Goal: Information Seeking & Learning: Learn about a topic

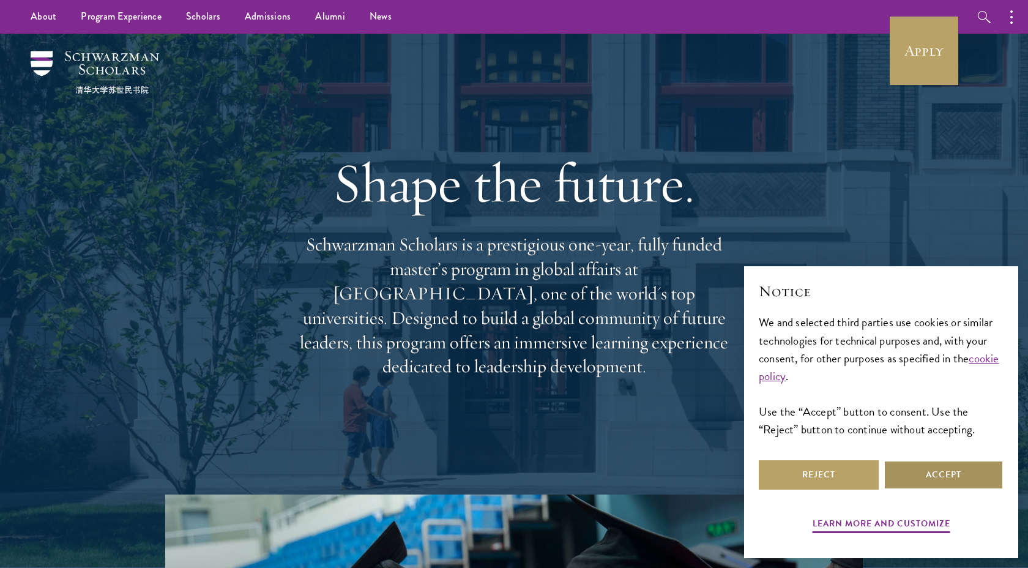
click at [916, 473] on button "Accept" at bounding box center [943, 474] width 120 height 29
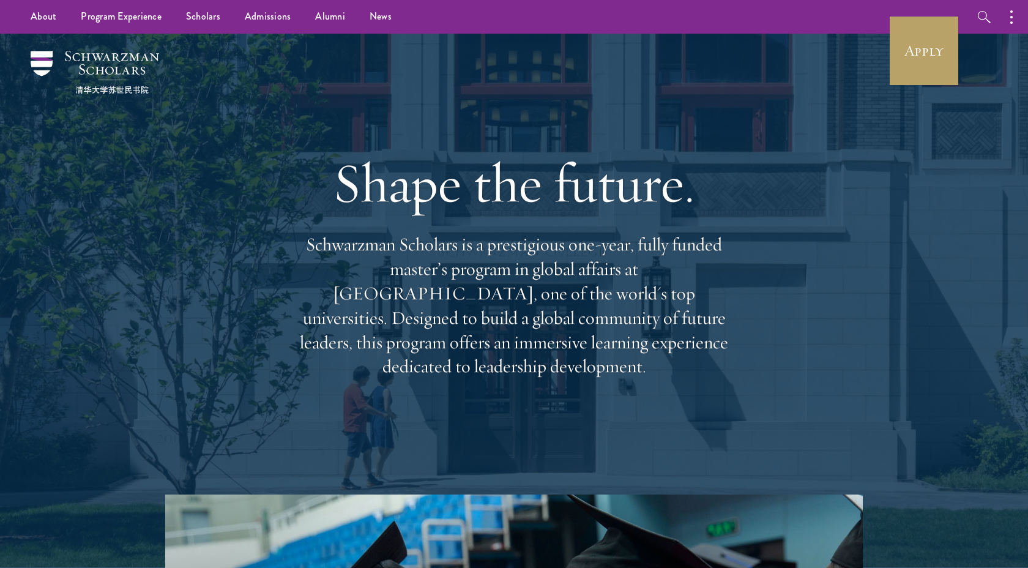
click at [656, 255] on p "Schwarzman Scholars is a prestigious one-year, fully funded master’s program in…" at bounding box center [514, 305] width 440 height 146
drag, startPoint x: 656, startPoint y: 255, endPoint x: 630, endPoint y: 359, distance: 106.8
click at [630, 359] on p "Schwarzman Scholars is a prestigious one-year, fully funded master’s program in…" at bounding box center [514, 305] width 440 height 146
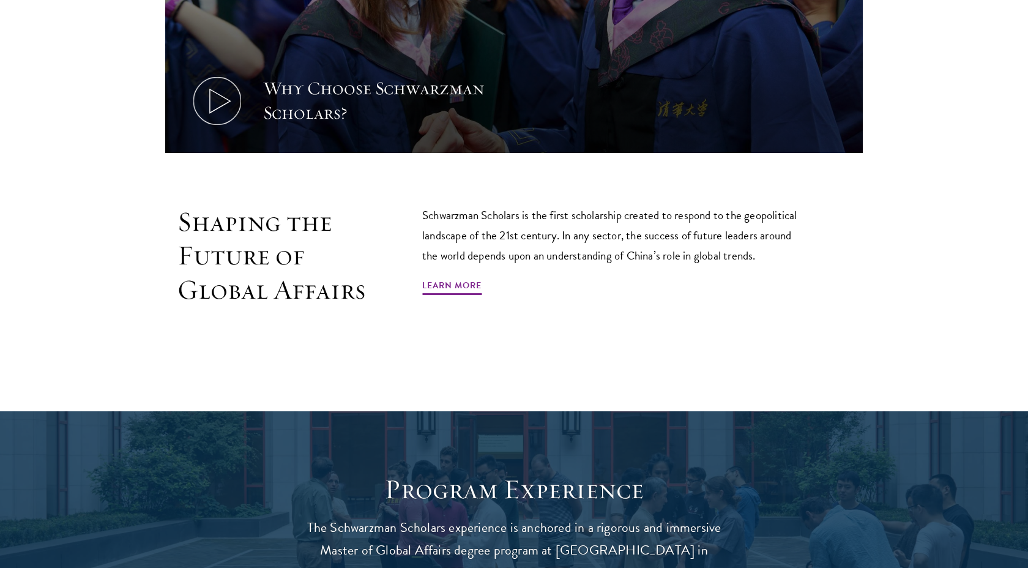
scroll to position [744, 0]
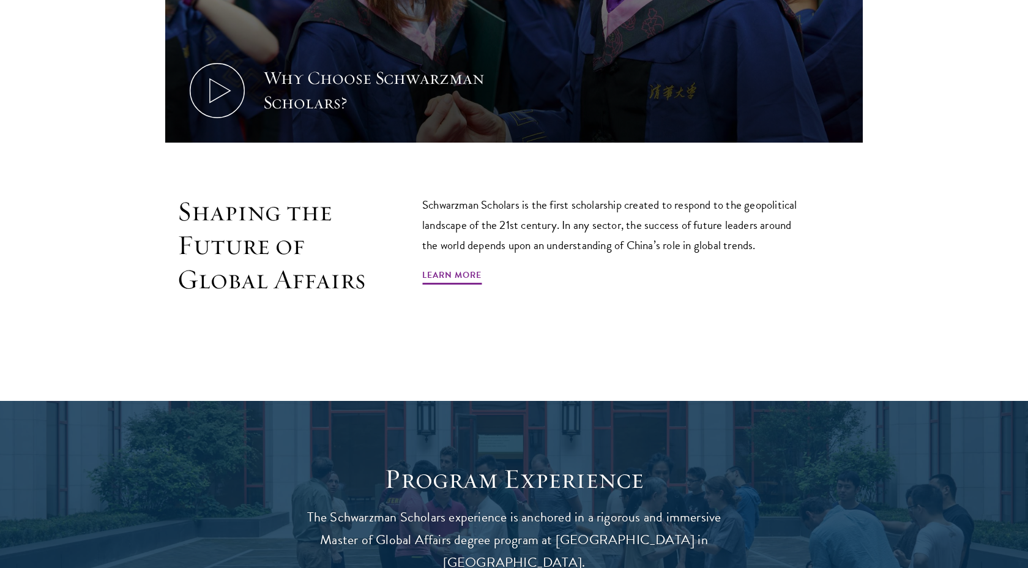
click at [580, 209] on p "Schwarzman Scholars is the first scholarship created to respond to the geopolit…" at bounding box center [614, 225] width 385 height 61
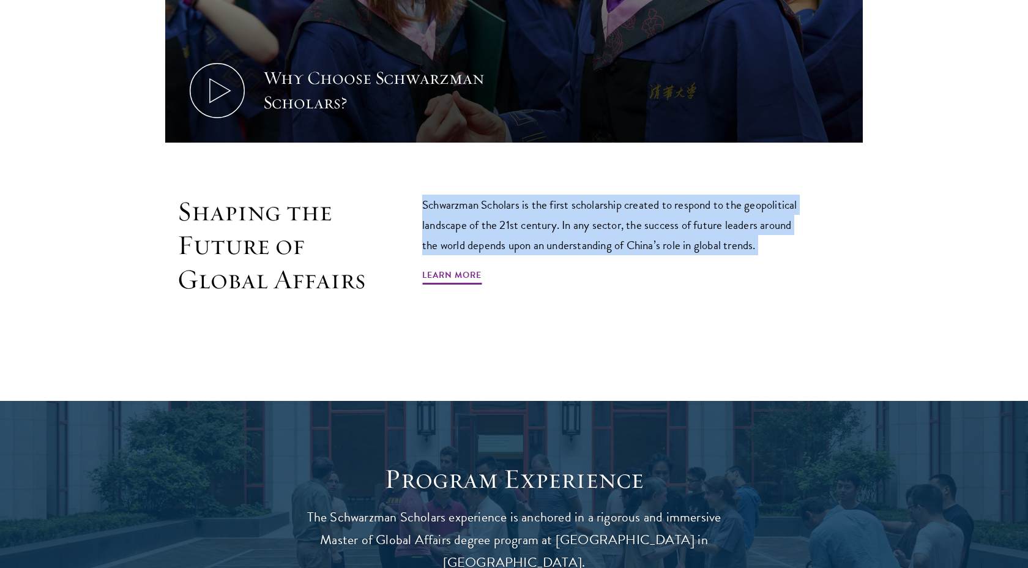
click at [580, 209] on p "Schwarzman Scholars is the first scholarship created to respond to the geopolit…" at bounding box center [614, 225] width 385 height 61
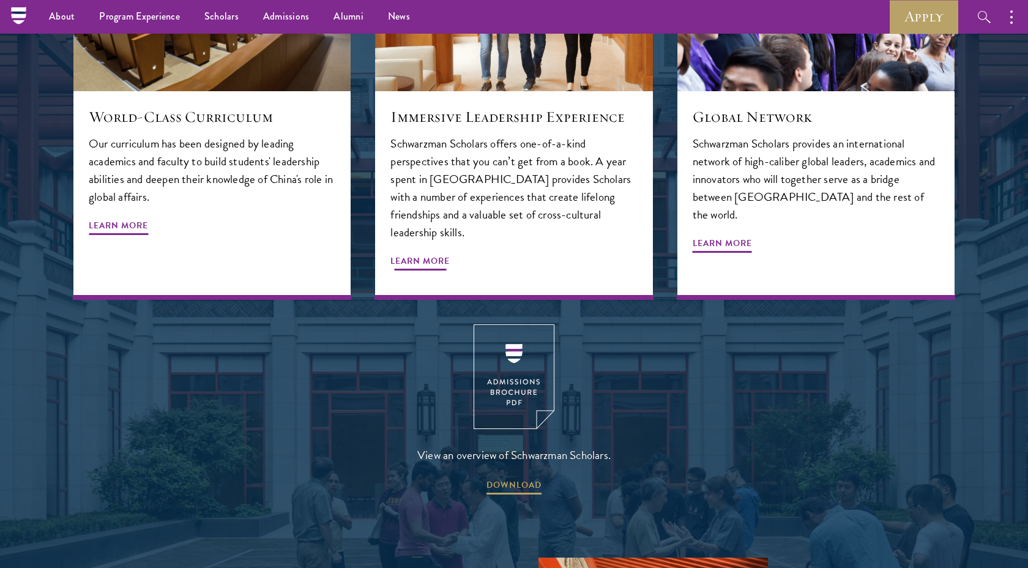
scroll to position [1523, 0]
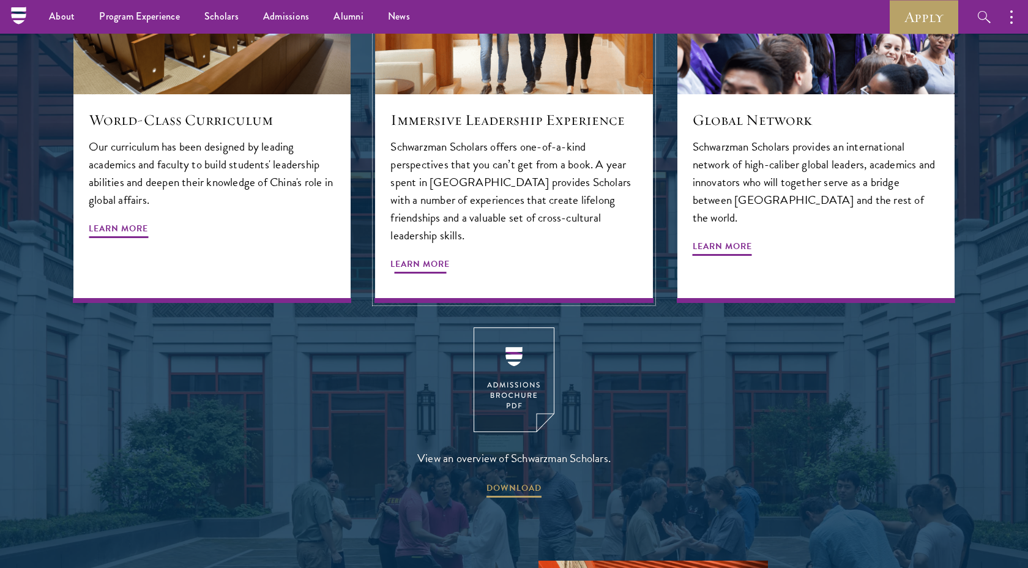
click at [551, 171] on p "Schwarzman Scholars offers one-of-a-kind perspectives that you can’t get from a…" at bounding box center [513, 191] width 247 height 106
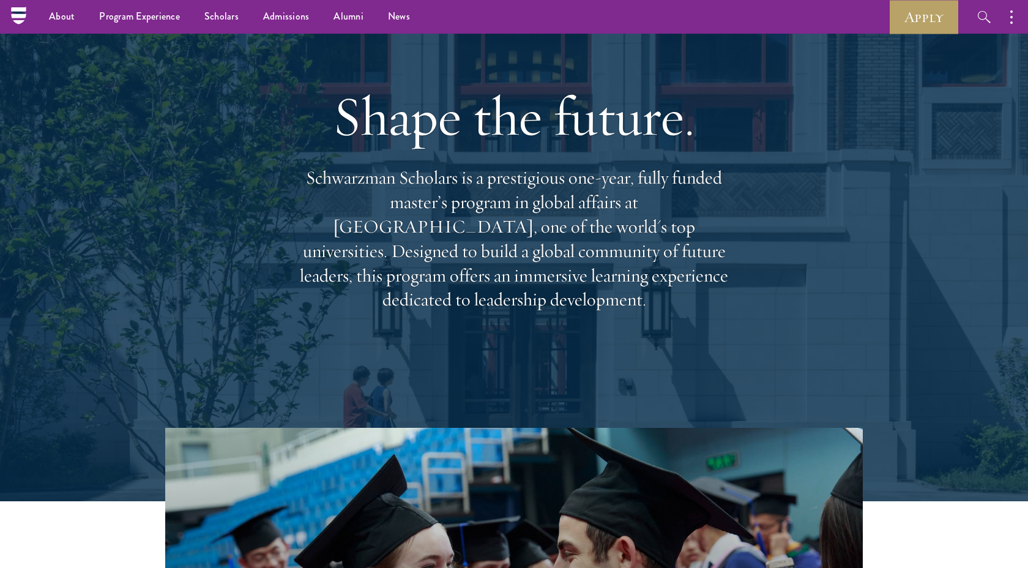
scroll to position [0, 0]
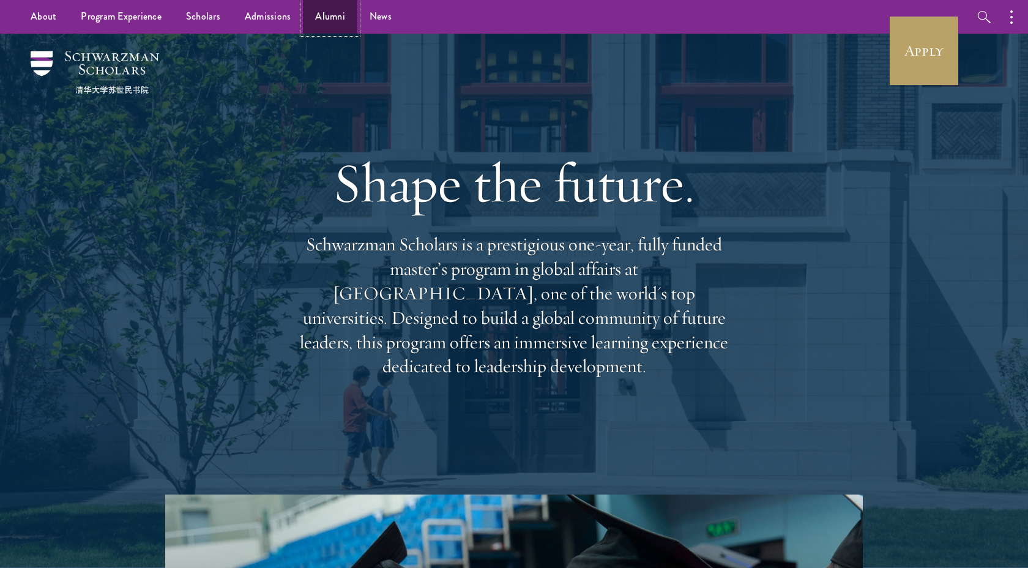
click at [331, 11] on link "Alumni" at bounding box center [330, 17] width 54 height 34
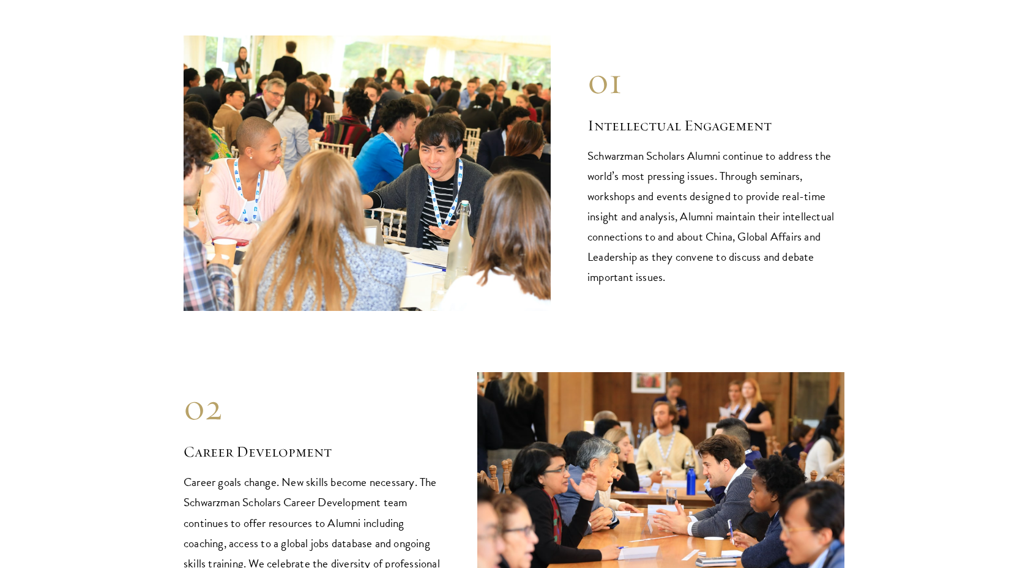
scroll to position [1236, 0]
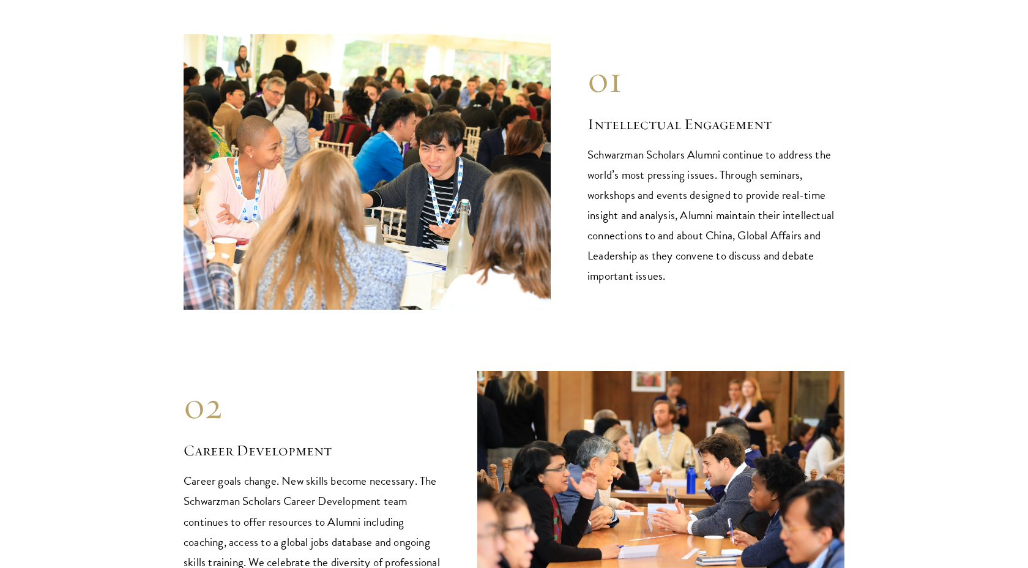
click at [622, 235] on p "Schwarzman Scholars Alumni continue to address the world’s most pressing issues…" at bounding box center [715, 214] width 257 height 141
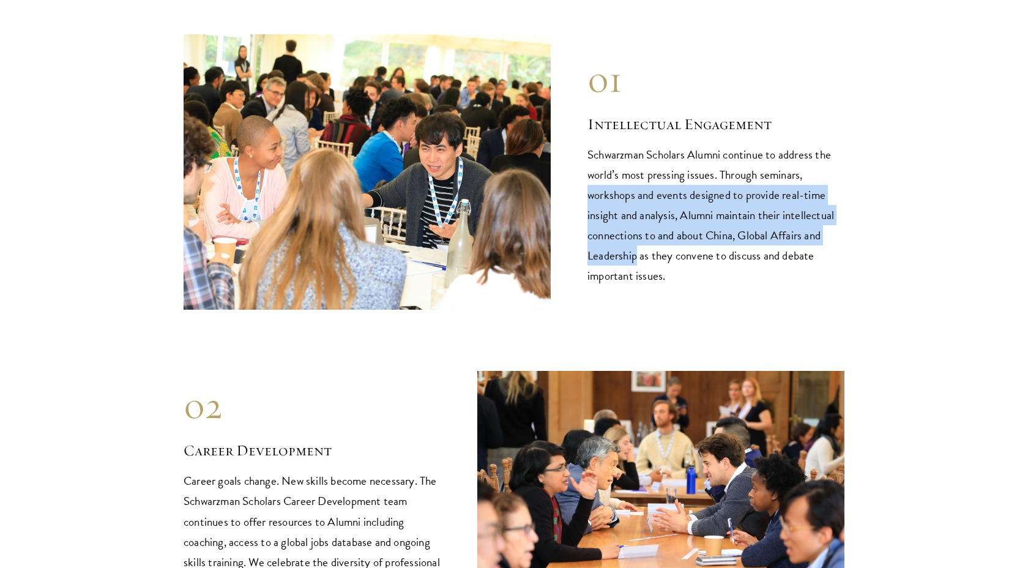
drag, startPoint x: 622, startPoint y: 235, endPoint x: 618, endPoint y: 177, distance: 57.7
click at [618, 177] on p "Schwarzman Scholars Alumni continue to address the world’s most pressing issues…" at bounding box center [715, 214] width 257 height 141
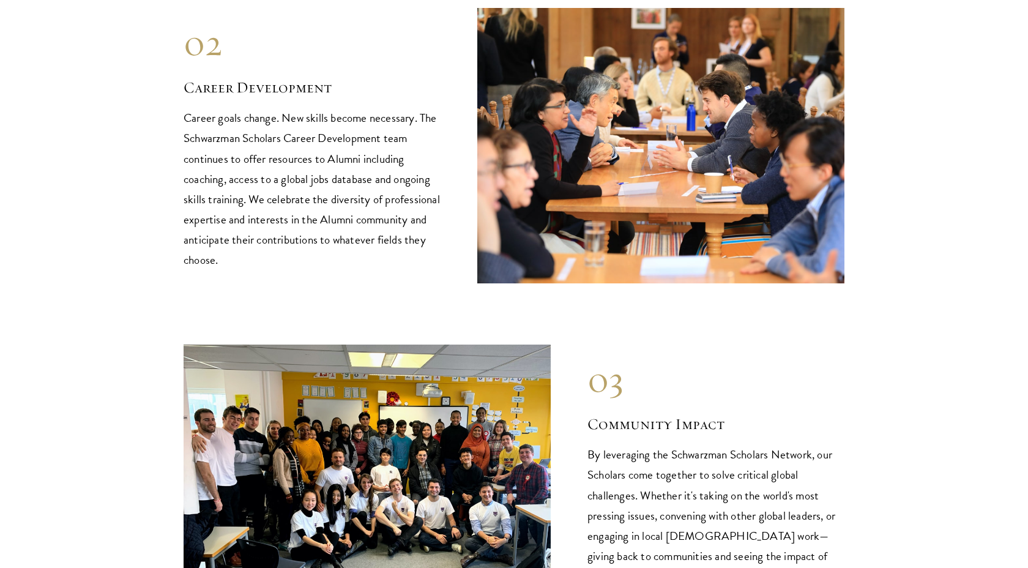
scroll to position [1600, 0]
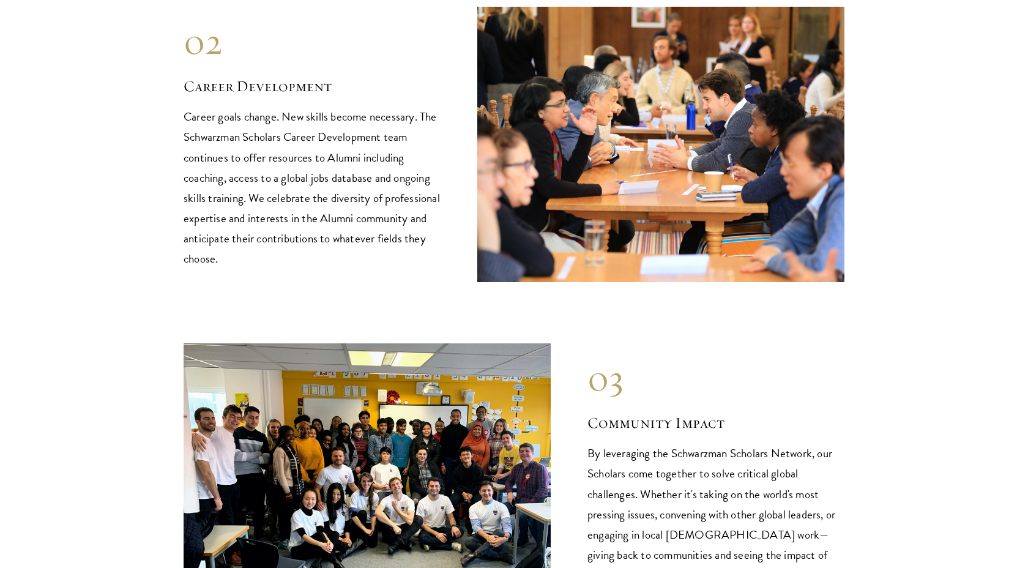
click at [382, 106] on p "Career goals change. New skills become necessary. The Schwarzman Scholars Caree…" at bounding box center [312, 187] width 257 height 162
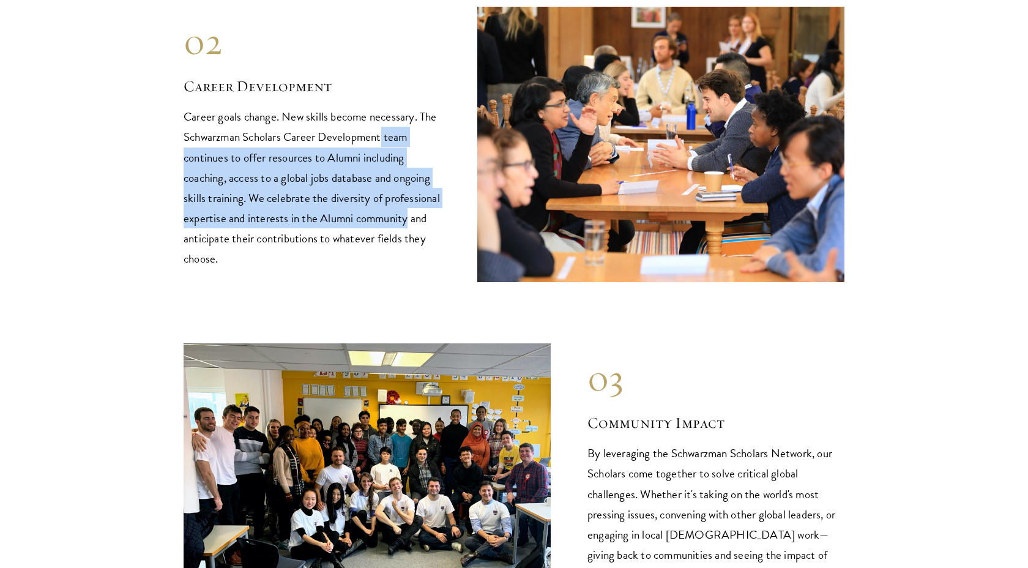
drag, startPoint x: 382, startPoint y: 102, endPoint x: 405, endPoint y: 188, distance: 88.7
click at [404, 187] on p "Career goals change. New skills become necessary. The Schwarzman Scholars Caree…" at bounding box center [312, 187] width 257 height 162
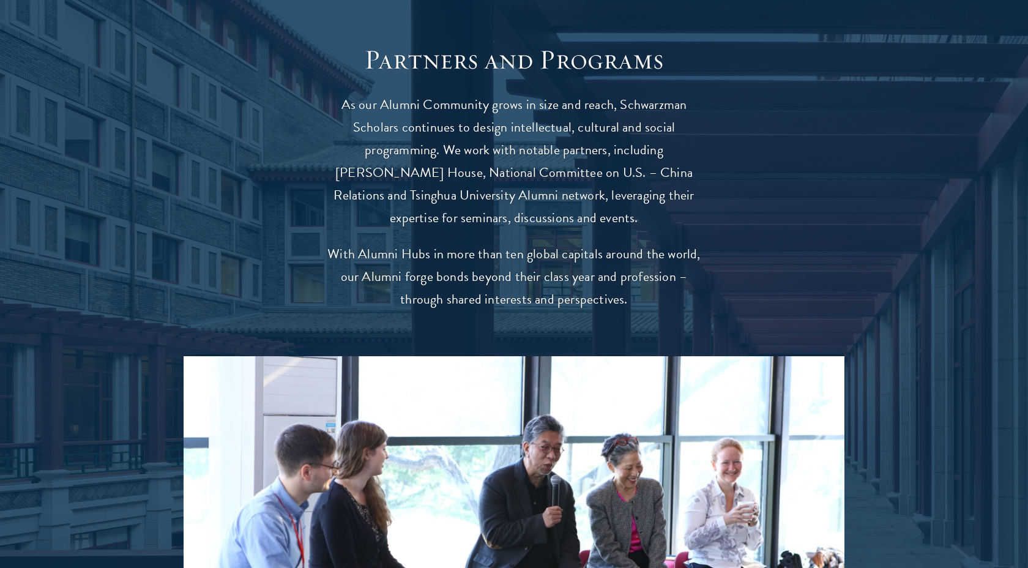
scroll to position [2316, 0]
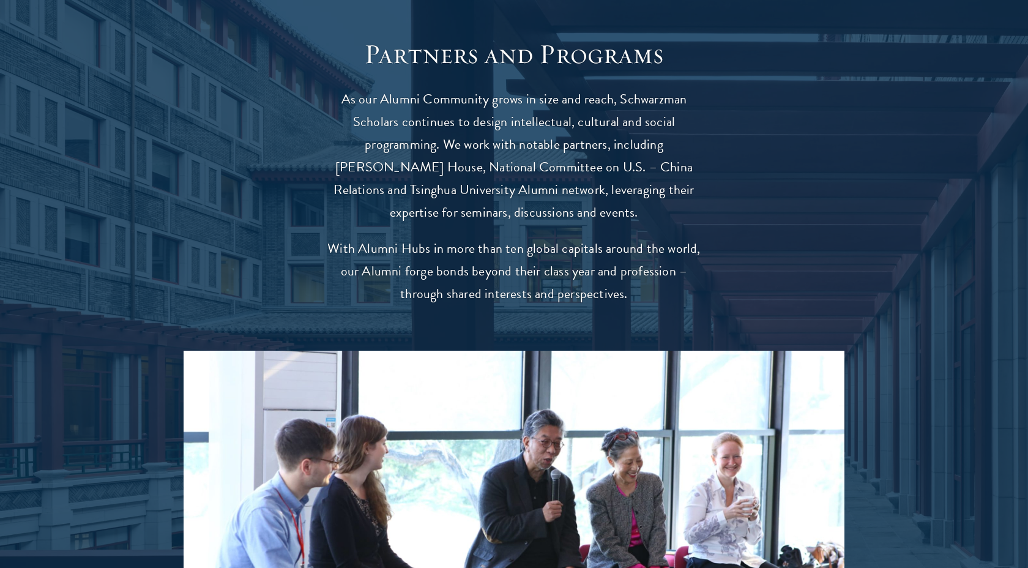
click at [418, 120] on p "As our Alumni Community grows in size and reach, Schwarzman Scholars continues …" at bounding box center [513, 156] width 379 height 136
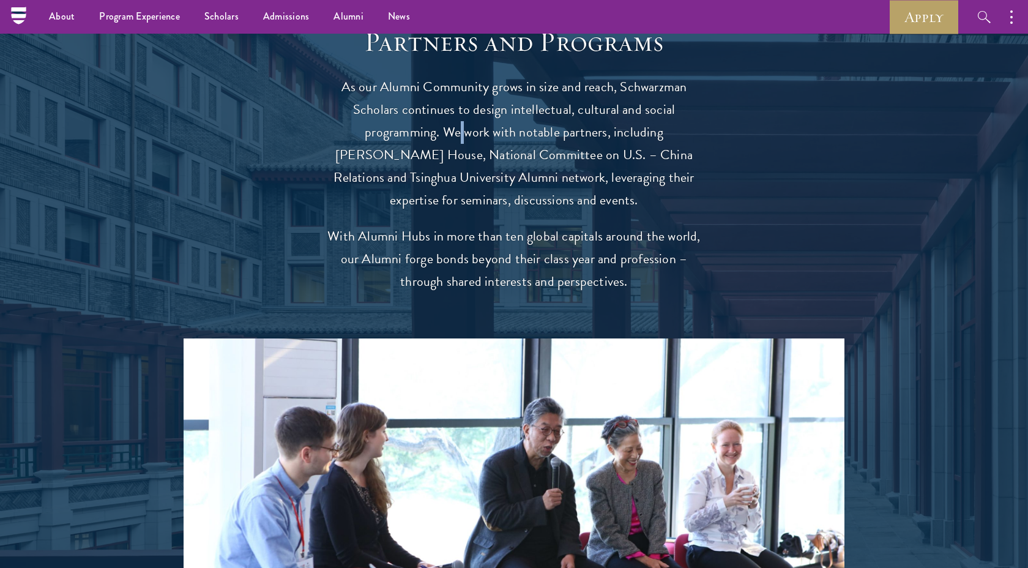
scroll to position [2325, 0]
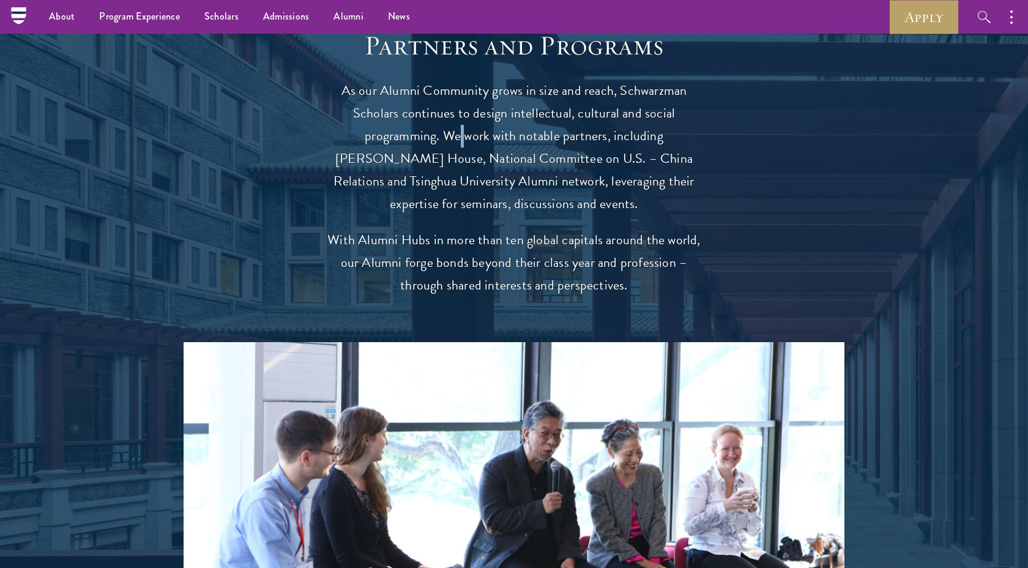
click at [417, 109] on p "As our Alumni Community grows in size and reach, Schwarzman Scholars continues …" at bounding box center [513, 148] width 379 height 136
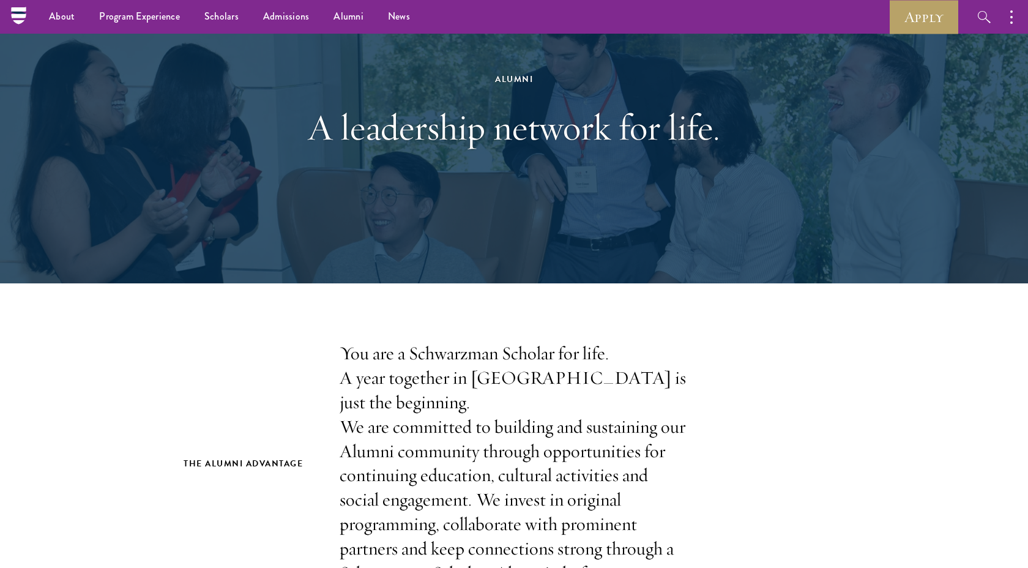
scroll to position [0, 0]
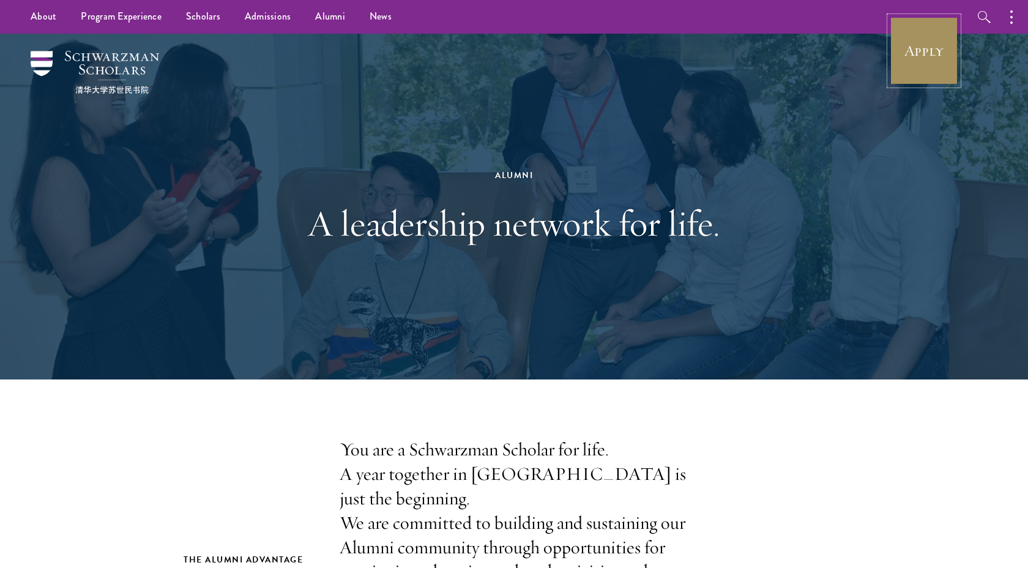
click at [911, 48] on link "Apply" at bounding box center [924, 51] width 69 height 69
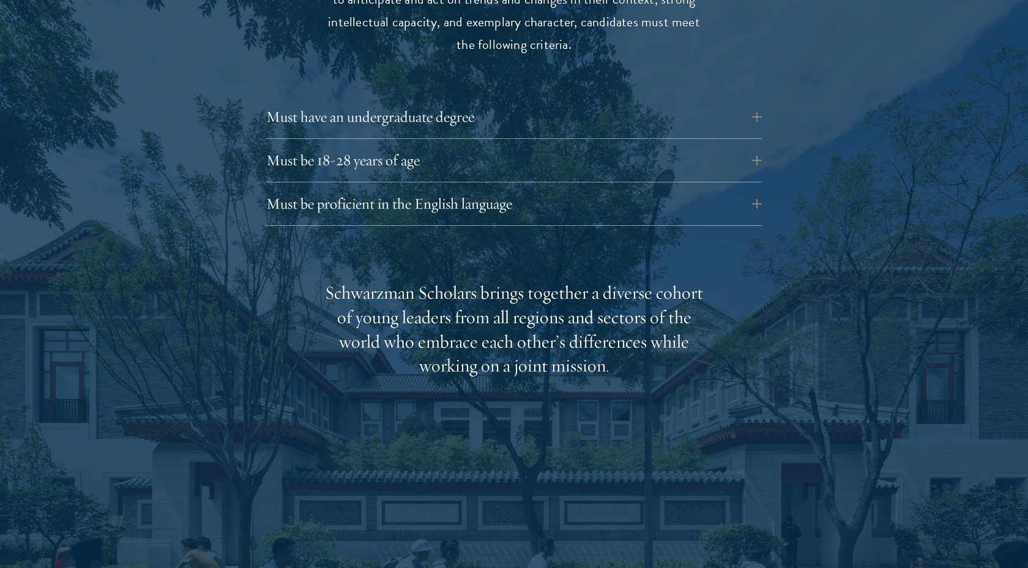
scroll to position [1719, 0]
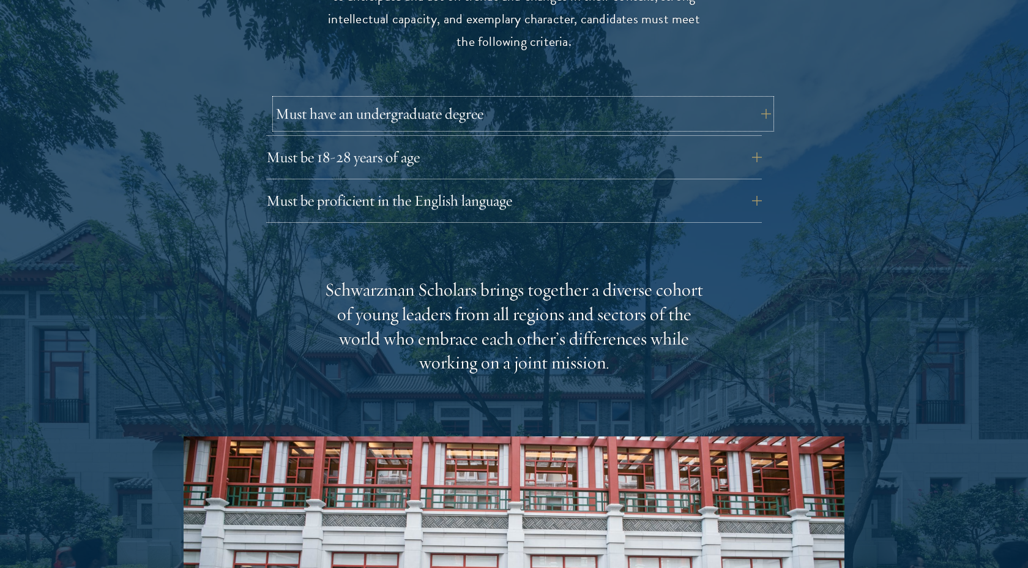
click at [512, 99] on button "Must have an undergraduate degree" at bounding box center [523, 113] width 496 height 29
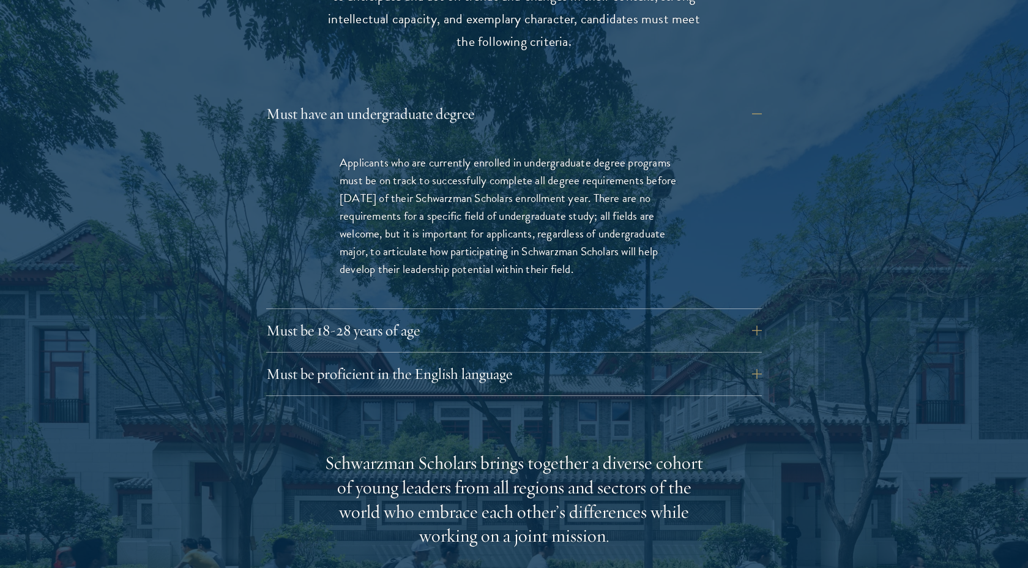
click at [609, 202] on p "Applicants who are currently enrolled in undergraduate degree programs must be …" at bounding box center [514, 216] width 349 height 124
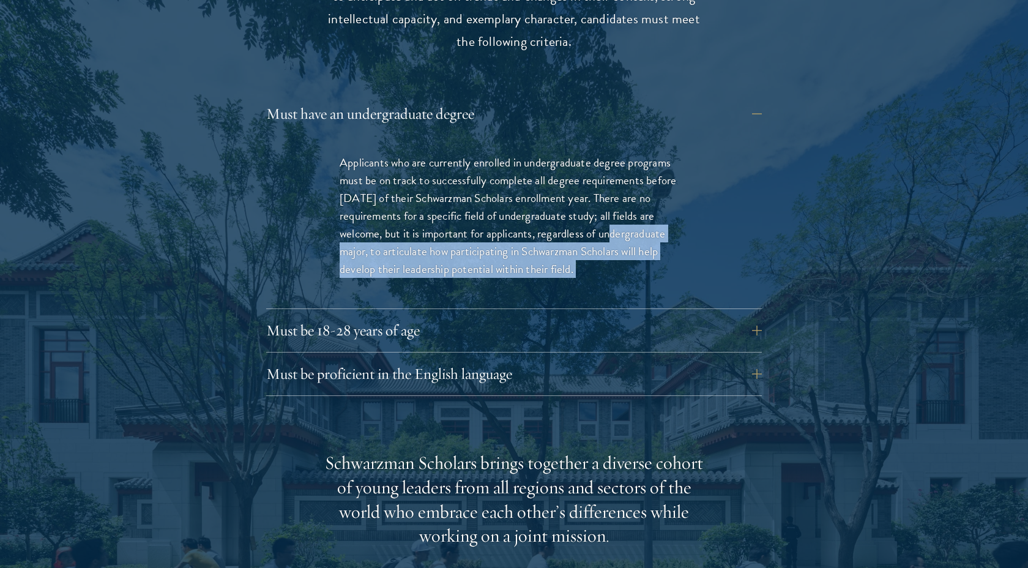
drag, startPoint x: 609, startPoint y: 202, endPoint x: 588, endPoint y: 243, distance: 46.5
click at [588, 243] on p "Applicants who are currently enrolled in undergraduate degree programs must be …" at bounding box center [514, 216] width 349 height 124
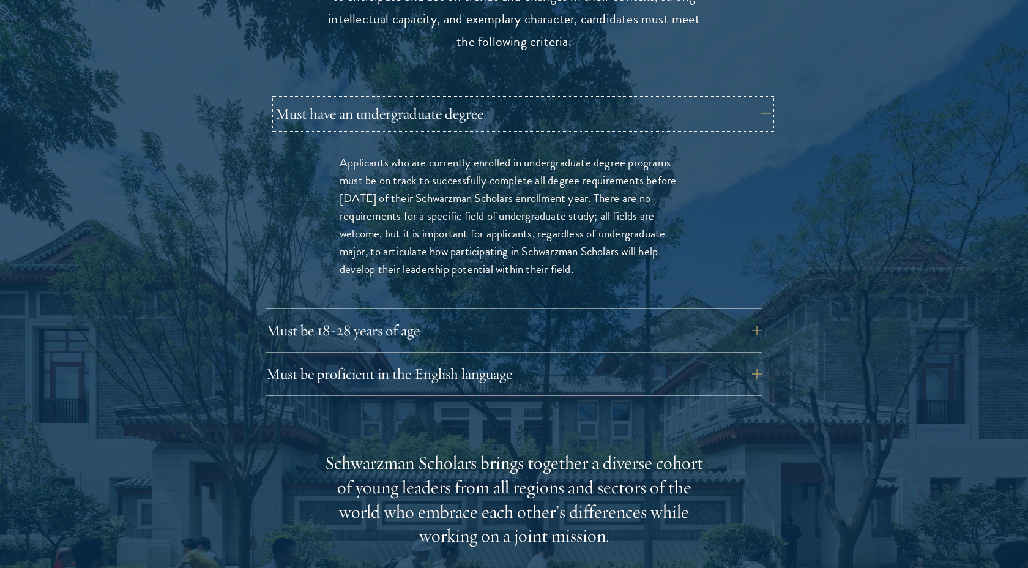
click at [586, 99] on button "Must have an undergraduate degree" at bounding box center [523, 113] width 496 height 29
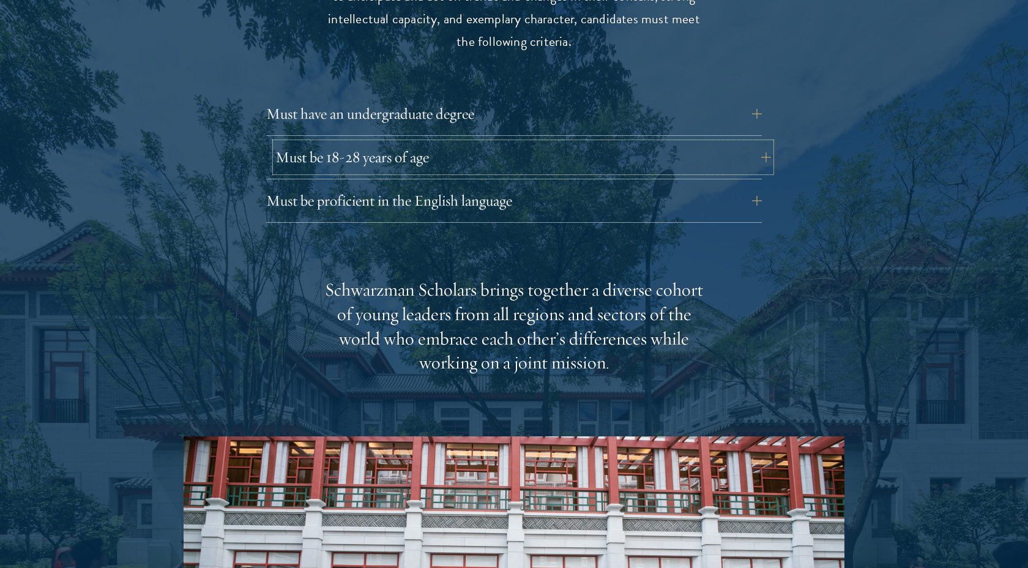
click at [571, 143] on button "Must be 18-28 years of age" at bounding box center [523, 157] width 496 height 29
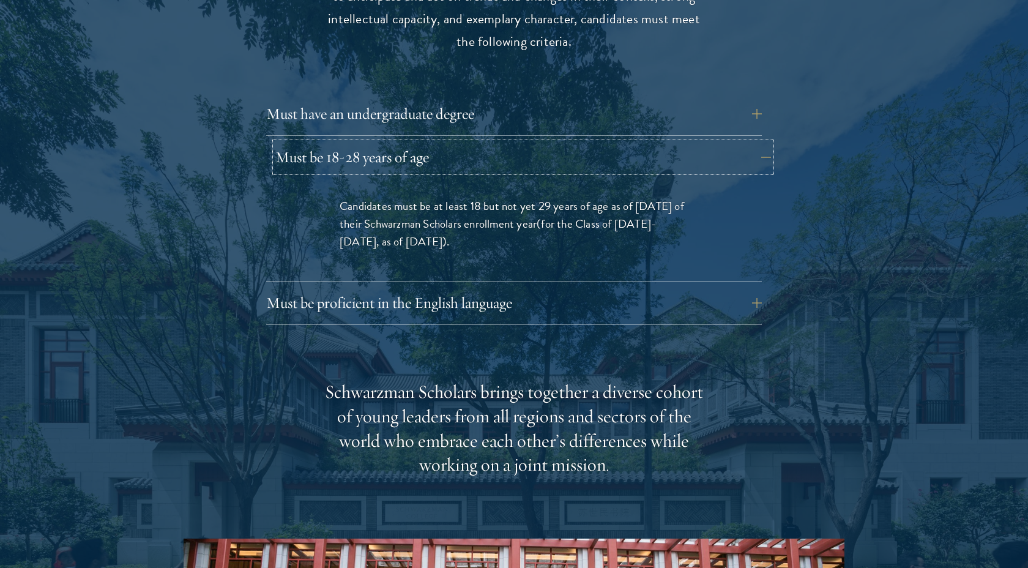
click at [571, 143] on button "Must be 18-28 years of age" at bounding box center [523, 157] width 496 height 29
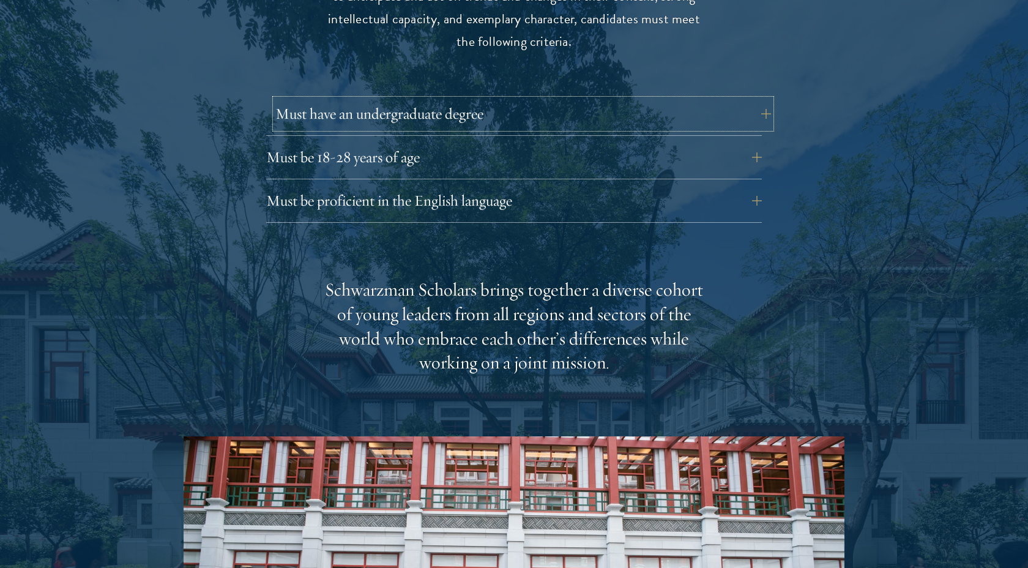
click at [571, 102] on button "Must have an undergraduate degree" at bounding box center [523, 113] width 496 height 29
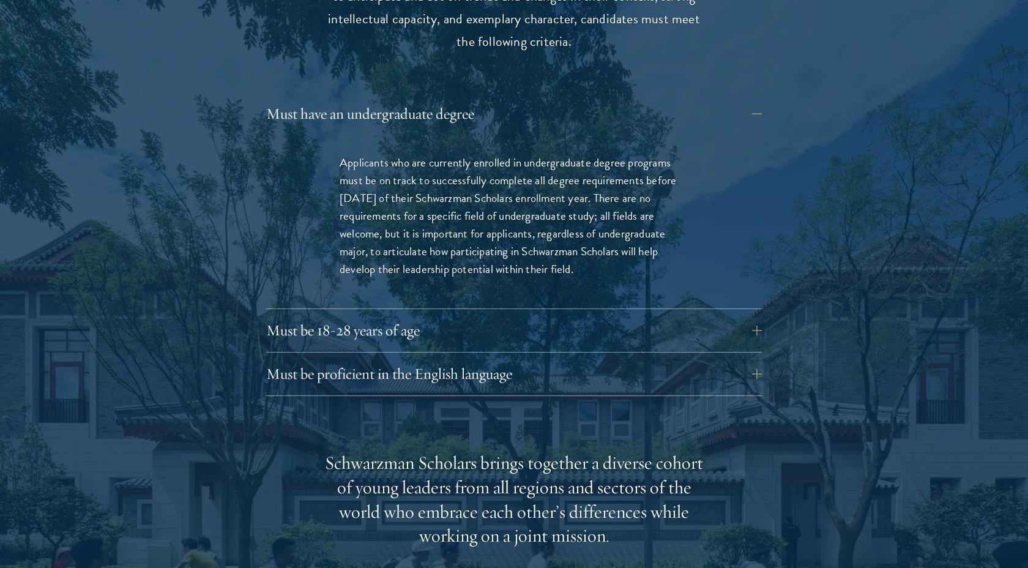
click at [554, 288] on div "Must have an undergraduate degree Applicants who are currently enrolled in unde…" at bounding box center [514, 247] width 496 height 297
click at [556, 316] on button "Must be 18-28 years of age" at bounding box center [523, 330] width 496 height 29
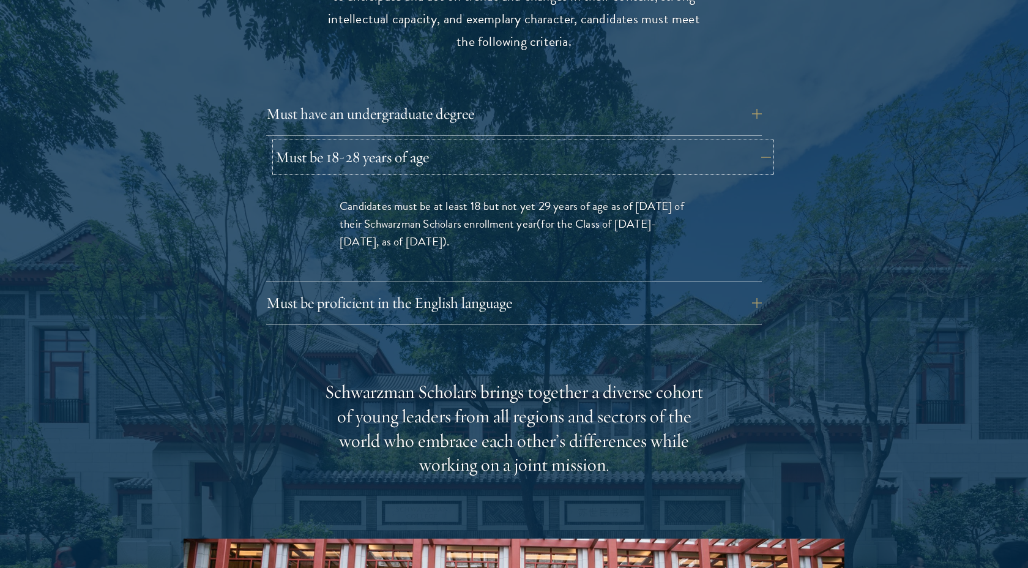
click at [476, 143] on button "Must be 18-28 years of age" at bounding box center [523, 157] width 496 height 29
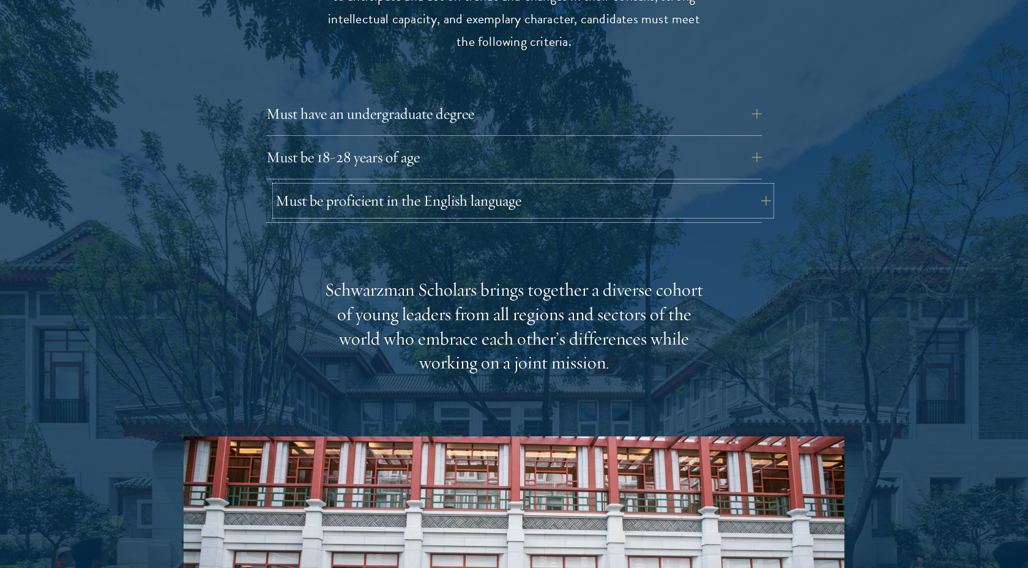
click at [469, 186] on button "Must be proficient in the English language" at bounding box center [523, 200] width 496 height 29
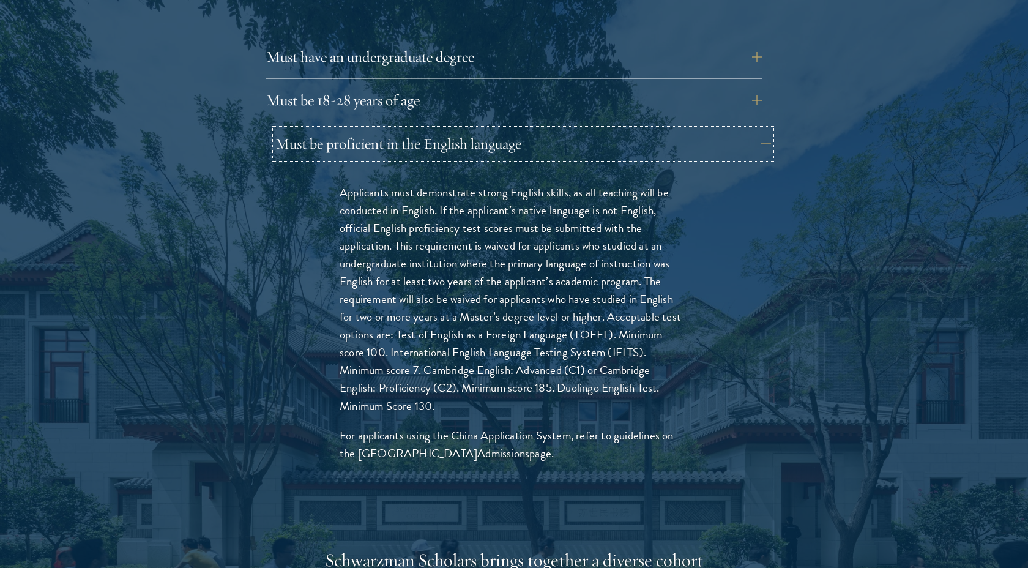
scroll to position [1794, 0]
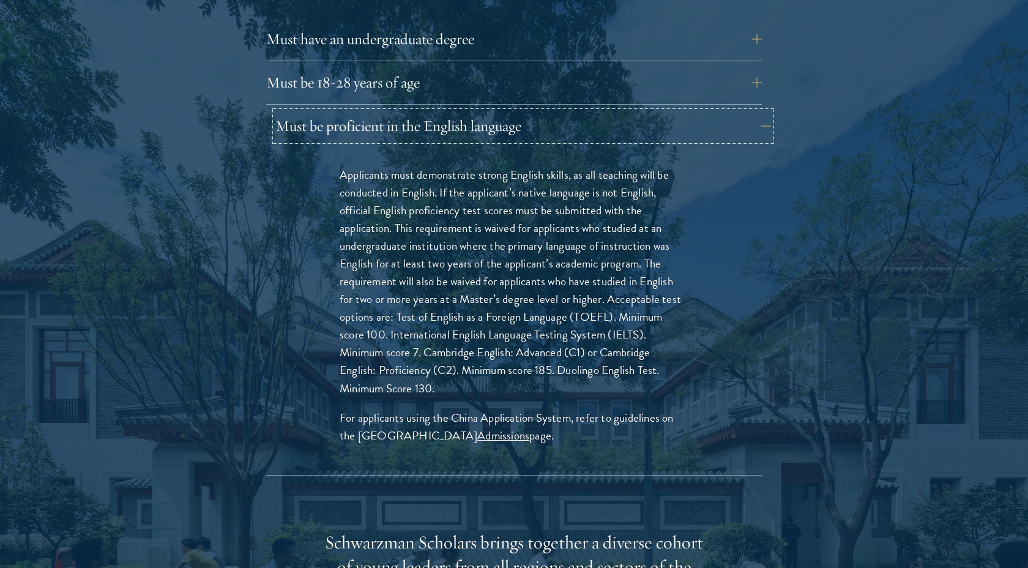
click at [486, 111] on button "Must be proficient in the English language" at bounding box center [523, 125] width 496 height 29
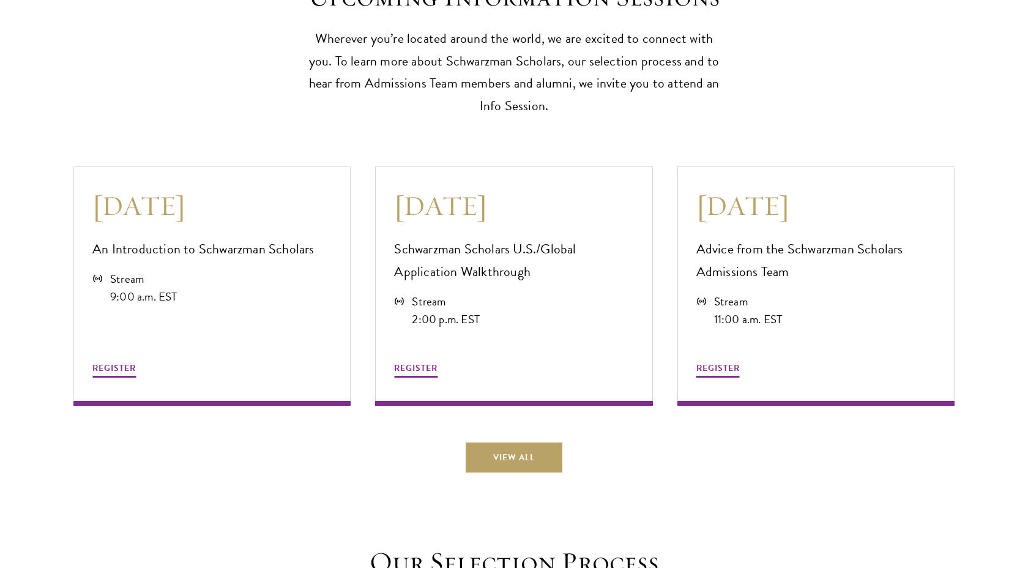
scroll to position [3297, 0]
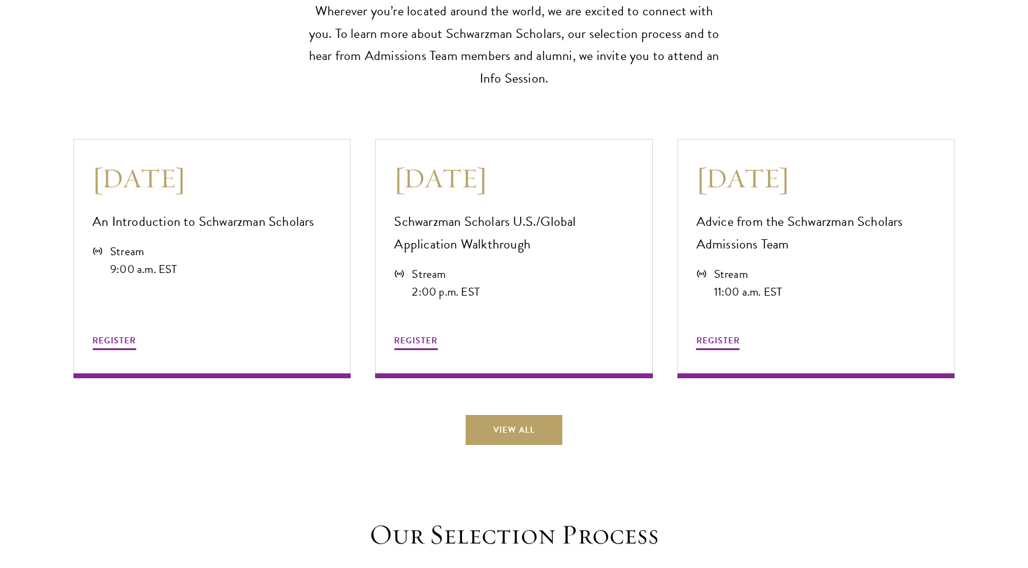
click at [417, 62] on p "Wherever you’re located around the world, we are excited to connect with you. T…" at bounding box center [514, 45] width 422 height 91
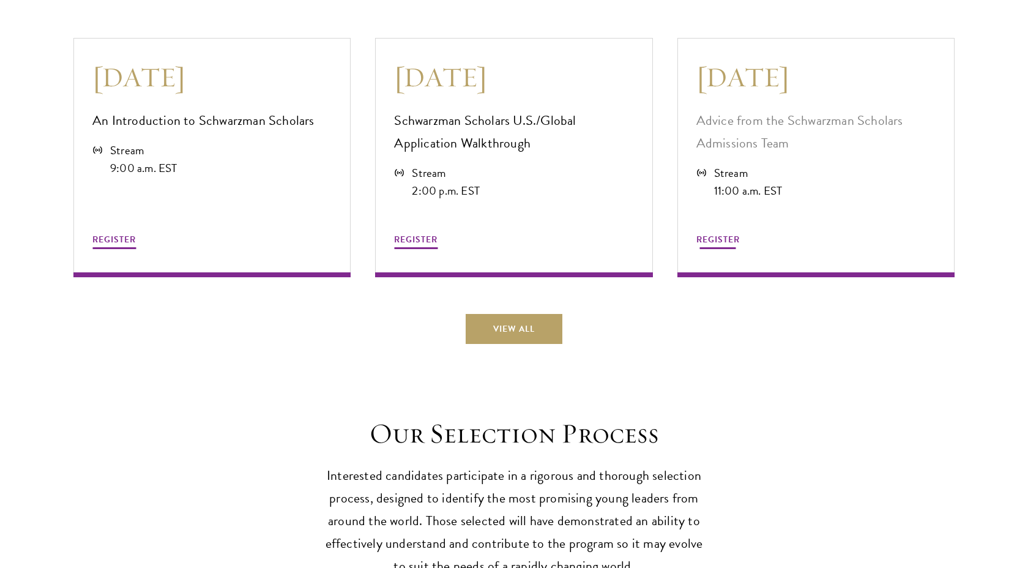
scroll to position [3399, 0]
click at [565, 301] on div "August 12 An Introduction to Schwarzman Scholars Stream 9:00 a.m. EST REGISTER …" at bounding box center [513, 183] width 881 height 318
click at [534, 322] on link "View All" at bounding box center [514, 327] width 97 height 29
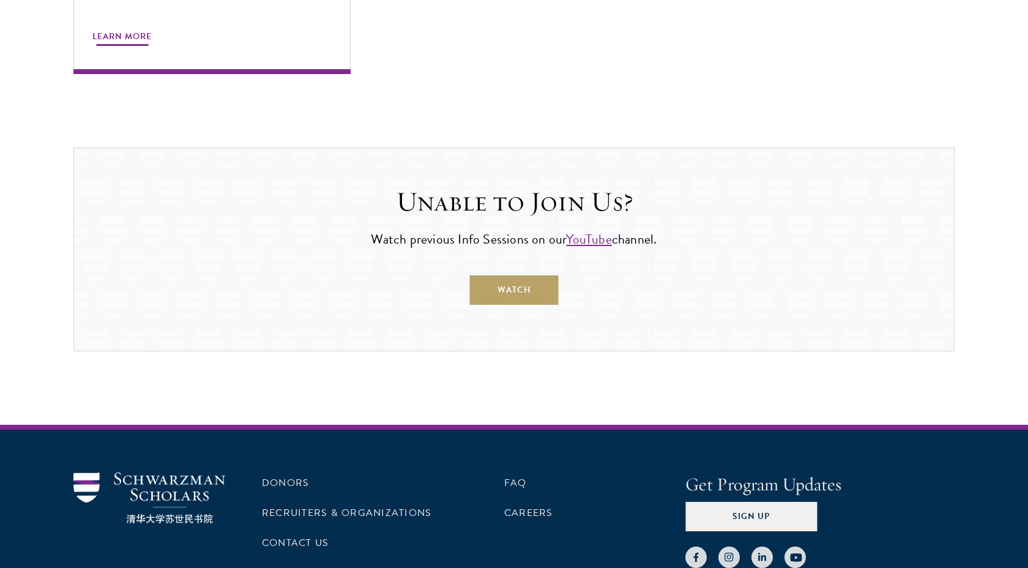
scroll to position [1269, 0]
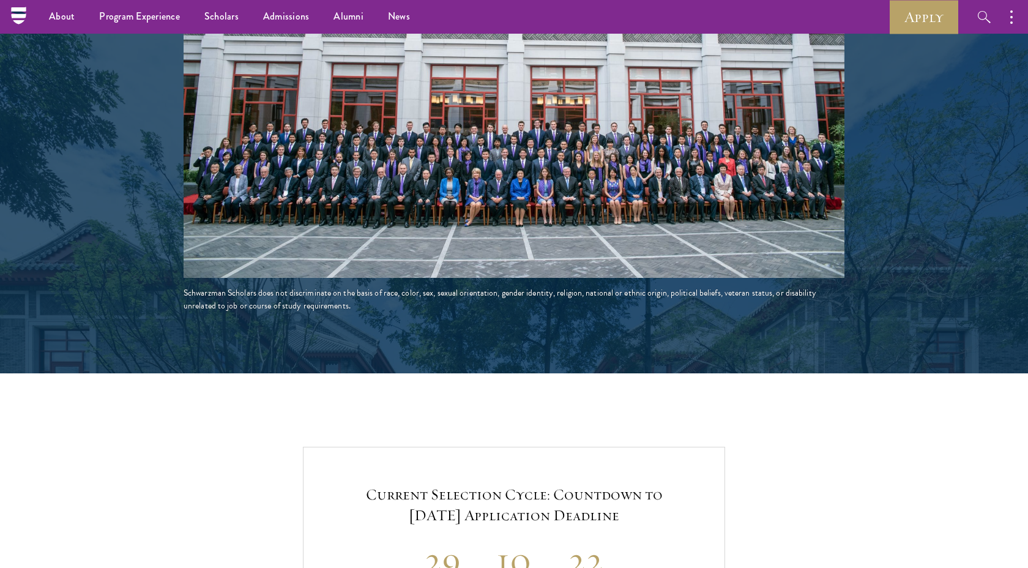
scroll to position [2170, 0]
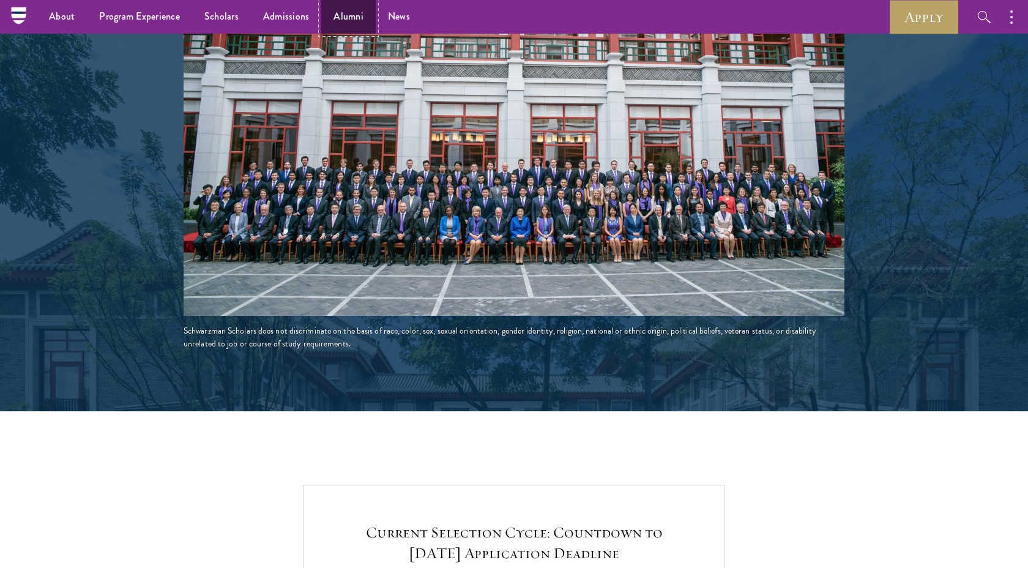
click at [341, 17] on link "Alumni" at bounding box center [348, 17] width 54 height 34
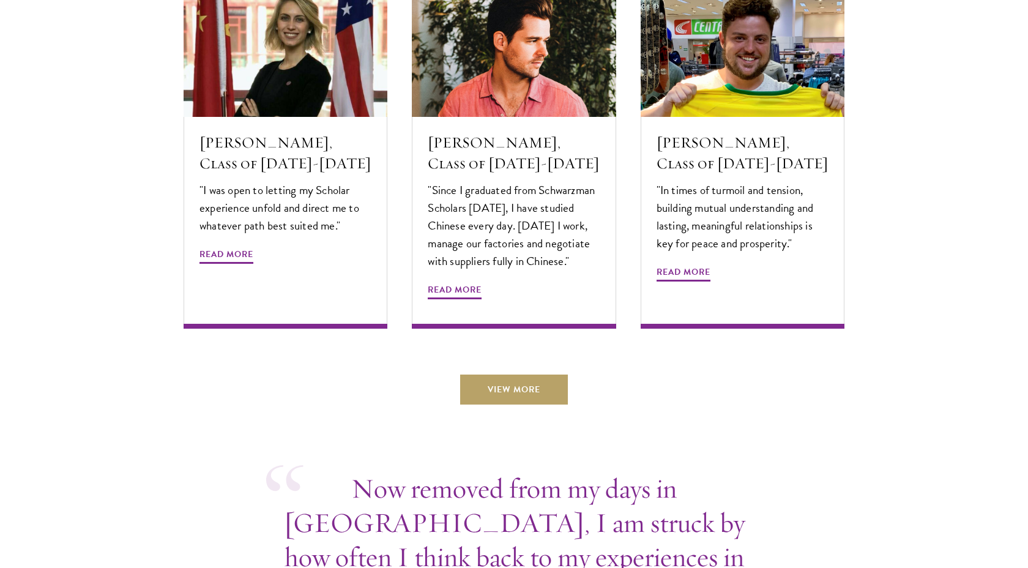
scroll to position [4197, 0]
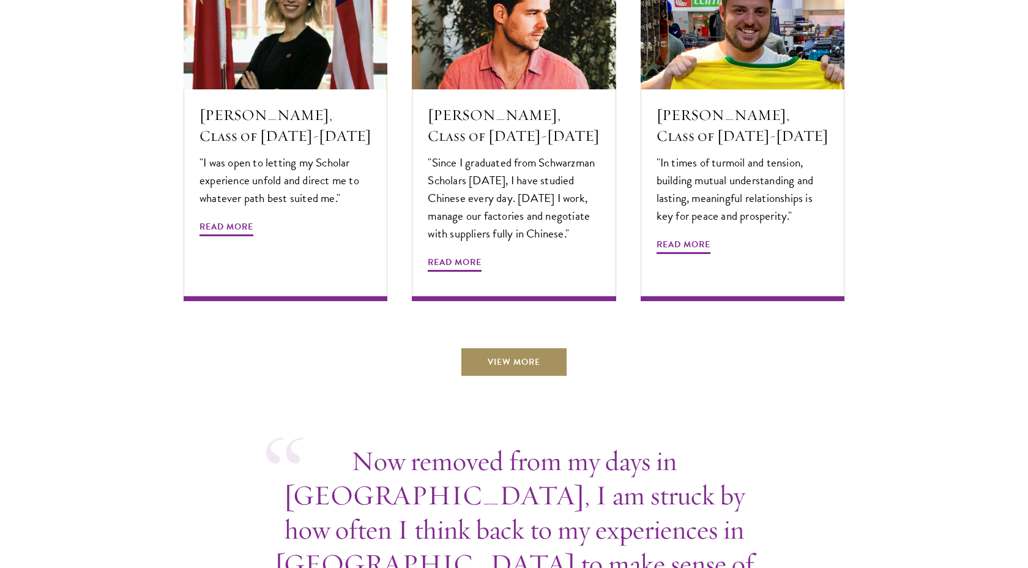
click at [478, 347] on link "View More" at bounding box center [514, 361] width 108 height 29
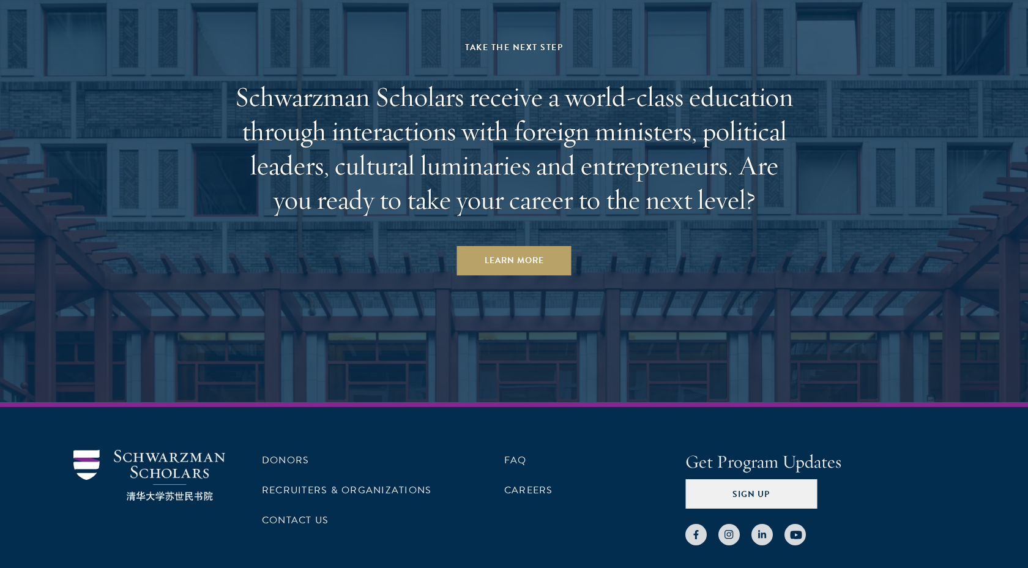
scroll to position [5303, 0]
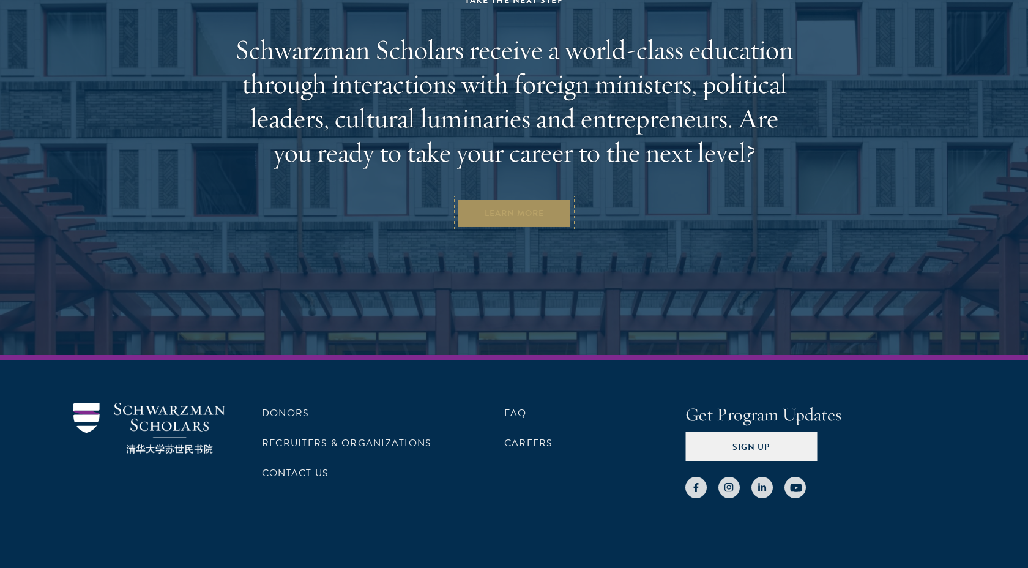
click at [494, 199] on link "Learn More" at bounding box center [514, 213] width 114 height 29
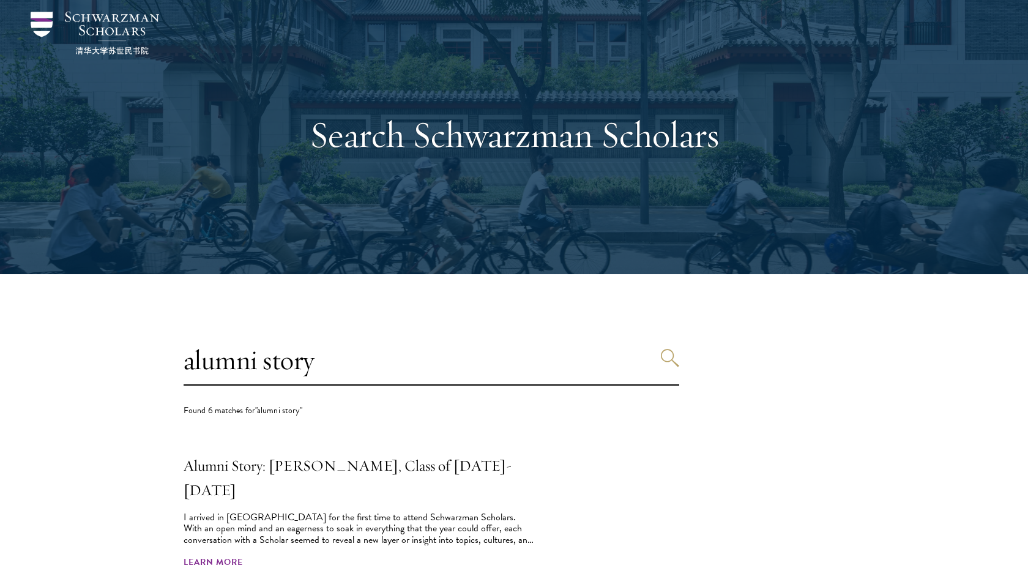
scroll to position [444, 0]
